Goal: Task Accomplishment & Management: Contribute content

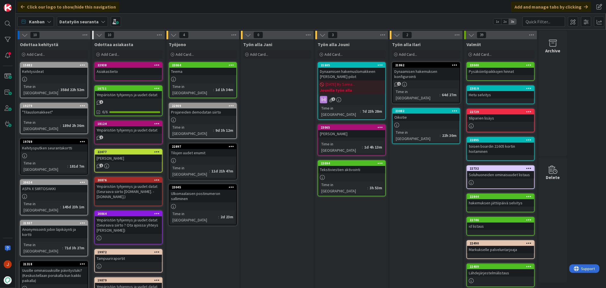
click at [288, 106] on div "Työn alla Jani Add Card..." at bounding box center [277, 264] width 73 height 450
click at [357, 72] on div "Dynaamisen hakemuslomakkeen [PERSON_NAME]-pilot" at bounding box center [351, 74] width 67 height 13
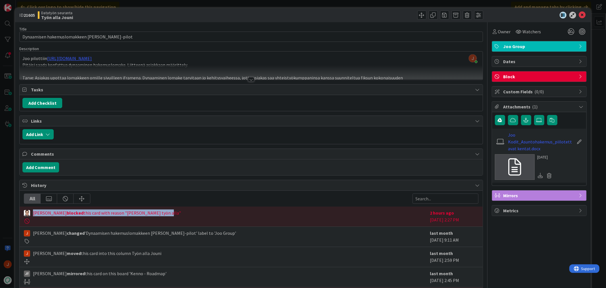
drag, startPoint x: 144, startPoint y: 213, endPoint x: 30, endPoint y: 217, distance: 113.5
click at [32, 217] on div "[PERSON_NAME] blocked this card with reason "Jounilla työn alla"" at bounding box center [225, 216] width 403 height 14
click at [248, 79] on div at bounding box center [251, 79] width 6 height 5
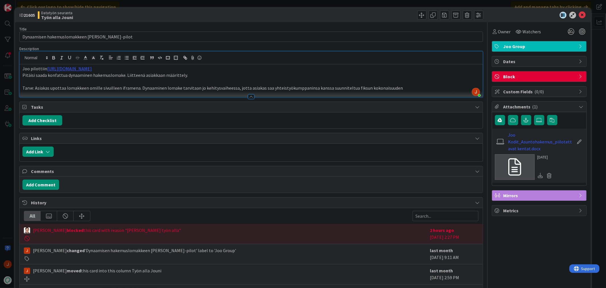
click at [190, 86] on p "Tarve: Asiakas upottaa lomakkeen omille sivuilleen iframena. Dynaaminen lomake …" at bounding box center [250, 88] width 457 height 7
drag, startPoint x: 32, startPoint y: 88, endPoint x: 106, endPoint y: 86, distance: 74.2
click at [106, 86] on p "Tarve: Asiakas upottaa lomakkeen omille sivuilleen iframena. Dynaaminen lomake …" at bounding box center [250, 88] width 457 height 7
click at [122, 86] on p "Tarve: Asiakas upottaa lomakkeen omille sivuilleen iframena. Dynaaminen lomake …" at bounding box center [250, 88] width 457 height 7
click at [155, 74] on p "Pitäisi saada konfattua dynaaminen hakemuslomake. Liitteenä asiakkaan määrittel…" at bounding box center [250, 75] width 457 height 7
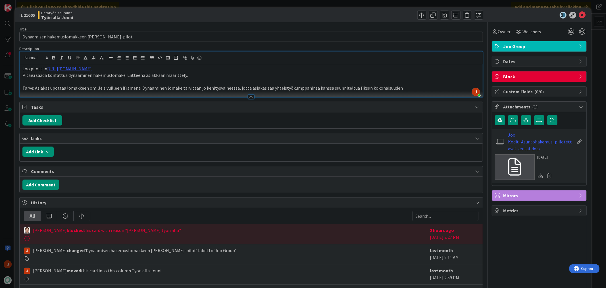
click at [180, 74] on p "Pitäisi saada konfattua dynaaminen hakemuslomake. Liitteenä asiakkaan määrittel…" at bounding box center [250, 75] width 457 height 7
click at [45, 184] on button "Add Comment" at bounding box center [40, 184] width 37 height 10
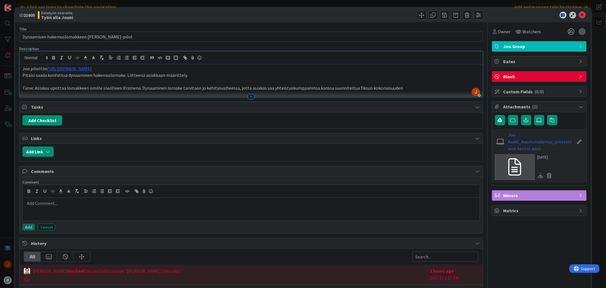
click at [52, 207] on div at bounding box center [251, 209] width 457 height 23
click at [55, 201] on p at bounding box center [251, 203] width 452 height 7
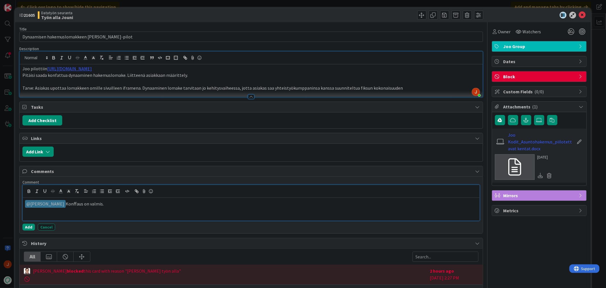
click at [86, 213] on p at bounding box center [251, 211] width 452 height 7
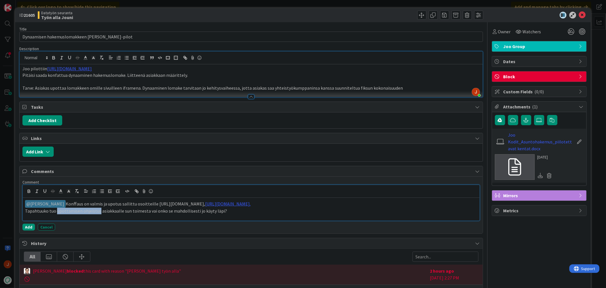
drag, startPoint x: 56, startPoint y: 211, endPoint x: 98, endPoint y: 210, distance: 42.1
click at [98, 210] on p "Tapahtuuko tuo upottamisen ohjeistus asiakkaalle sun toimesta vai onko se mahdo…" at bounding box center [251, 211] width 452 height 7
click at [136, 191] on line "button" at bounding box center [136, 190] width 1 height 1
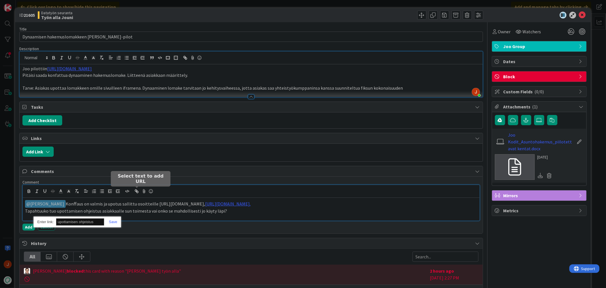
paste input "[URL][DOMAIN_NAME]"
type input "[URL][DOMAIN_NAME]"
click at [112, 221] on link at bounding box center [110, 221] width 13 height 4
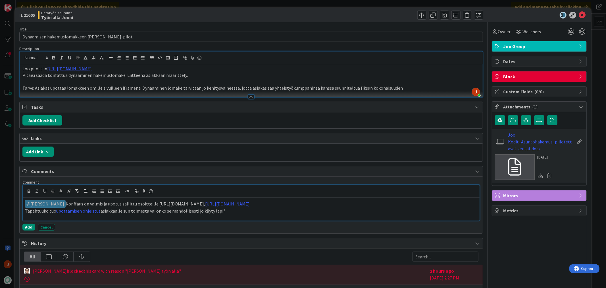
click at [143, 209] on p "Tapahtuuko tuo upottamisen ohjeistus asiakkaalle sun toimesta vai onko se mahdo…" at bounding box center [251, 211] width 452 height 7
click at [231, 211] on p "Tapahtuuko tuo upottamisen ohjeistus asiakkaalle sun toimesta vai onko se mahdo…" at bounding box center [251, 211] width 452 height 7
click at [28, 227] on button "Add" at bounding box center [28, 226] width 13 height 7
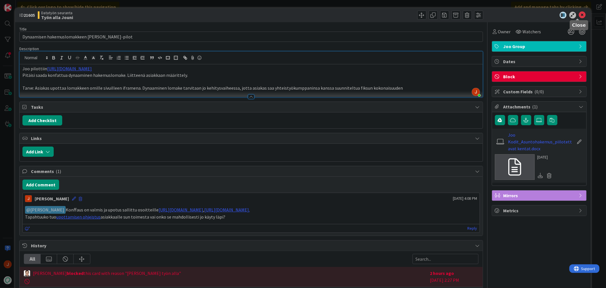
click at [579, 15] on icon at bounding box center [582, 15] width 7 height 7
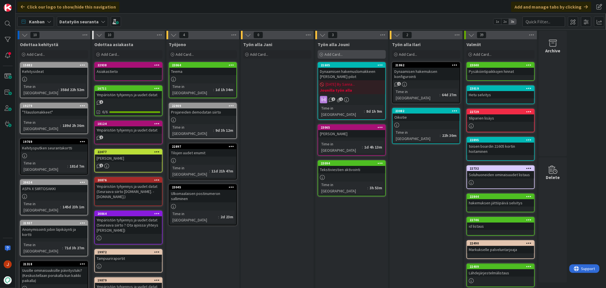
click at [351, 51] on div "Add Card..." at bounding box center [352, 54] width 68 height 9
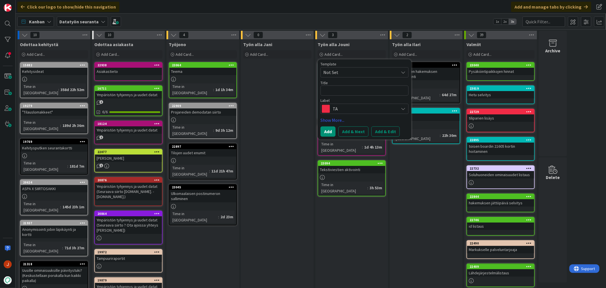
click at [342, 109] on span "TA" at bounding box center [364, 109] width 63 height 8
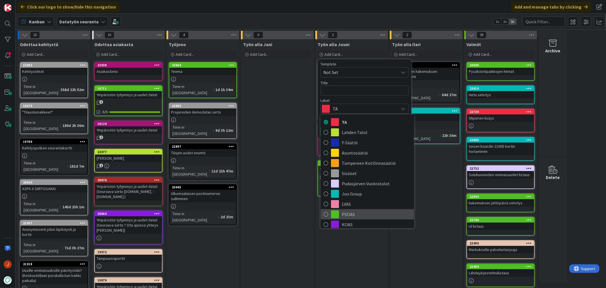
click at [359, 214] on span "PSOAS" at bounding box center [376, 214] width 69 height 9
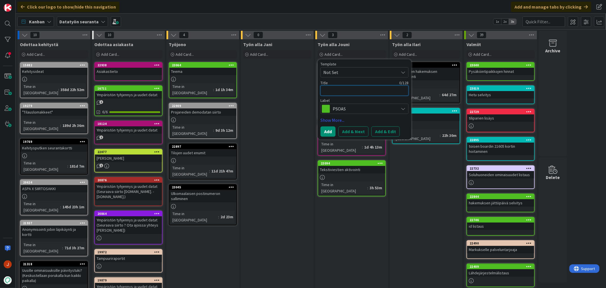
click at [353, 89] on textarea at bounding box center [365, 90] width 88 height 10
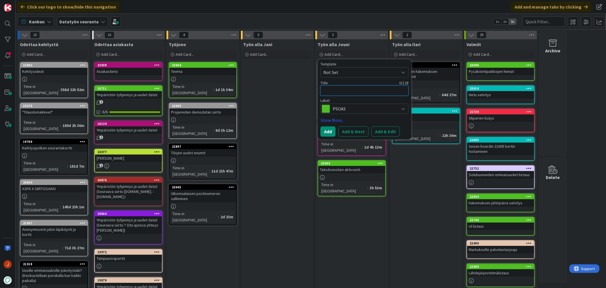
click at [353, 89] on textarea at bounding box center [365, 90] width 88 height 10
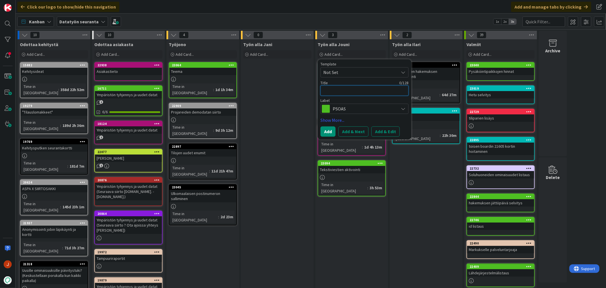
click at [353, 89] on textarea at bounding box center [365, 90] width 88 height 10
type textarea "x"
type textarea "P"
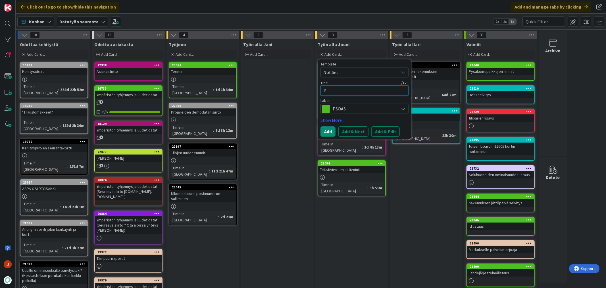
type textarea "x"
type textarea "PP"
type textarea "x"
type textarea "PP"
type textarea "x"
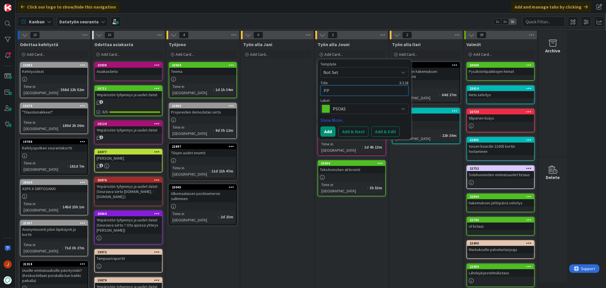
type textarea "PP l"
type textarea "x"
type textarea "PP li"
type textarea "x"
type textarea "PP lis"
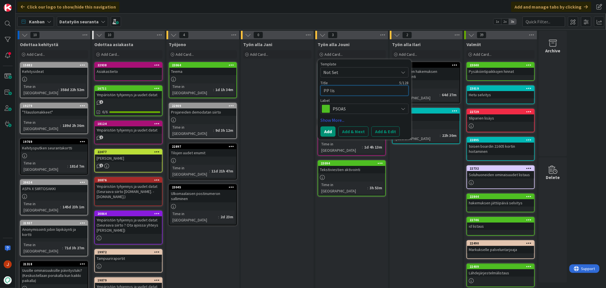
type textarea "x"
type textarea "PP lisä"
type textarea "x"
type textarea "PP lisäp"
type textarea "x"
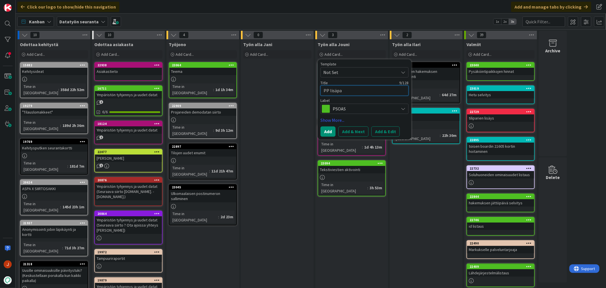
type textarea "PP lisäpal"
type textarea "x"
type textarea "PP lisäpalv"
type textarea "x"
type textarea "PP lisäpalve"
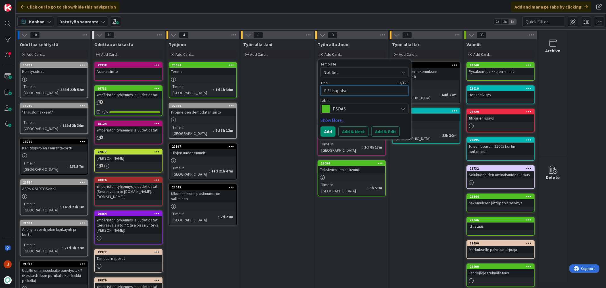
type textarea "x"
type textarea "PP lisäpalvel"
type textarea "x"
type textarea "PP lisäpalvelub"
type textarea "x"
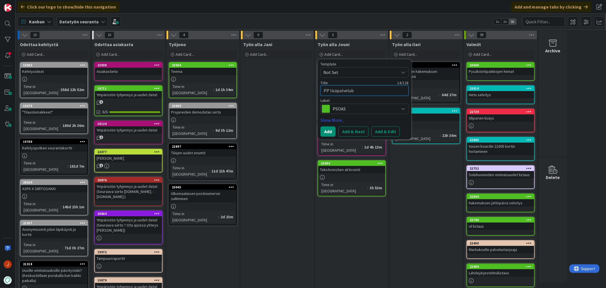
type textarea "PP lisäpalvelubn"
type textarea "x"
type textarea "PP lisäpalvelubna"
type textarea "x"
type textarea "PP lisäpalvelubn"
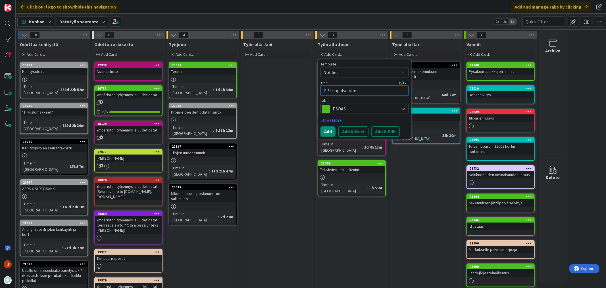
type textarea "x"
type textarea "PP lisäpalvelub"
type textarea "x"
type textarea "PP lisäpalvelu"
type textarea "x"
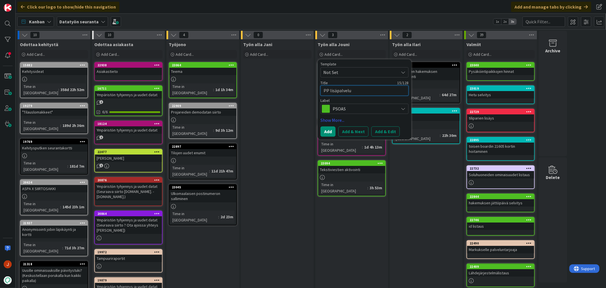
type textarea "PP lisäpalvelun"
type textarea "x"
type textarea "PP lisäpalveluna"
click at [324, 131] on button "Add" at bounding box center [328, 131] width 15 height 10
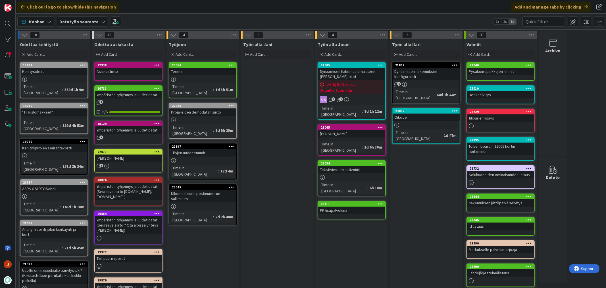
click at [404, 191] on div "Työn alla Ilari Add Card... 21862 Dynaamisen hakemuksen konfigurointi 1 Time in…" at bounding box center [426, 264] width 73 height 450
